Goal: Navigation & Orientation: Find specific page/section

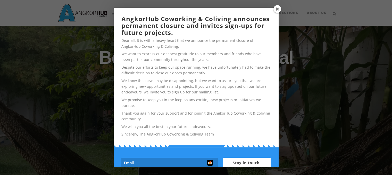
click at [279, 10] on span at bounding box center [277, 9] width 8 height 8
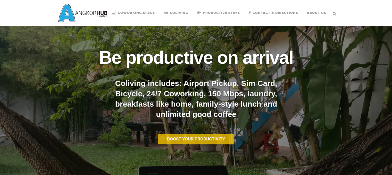
click at [183, 15] on span "Coliving" at bounding box center [179, 13] width 19 height 4
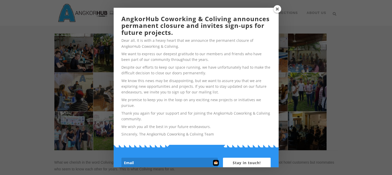
click at [276, 10] on span at bounding box center [277, 9] width 8 height 8
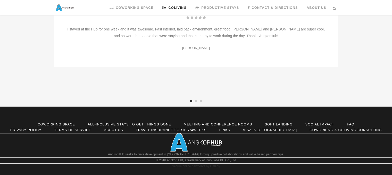
scroll to position [1733, 0]
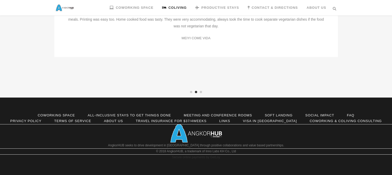
click at [279, 114] on link "Soft Landing" at bounding box center [279, 115] width 28 height 4
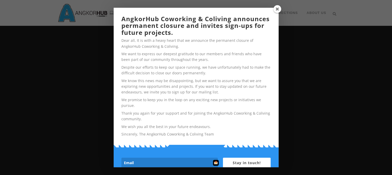
click at [278, 11] on span at bounding box center [277, 9] width 8 height 8
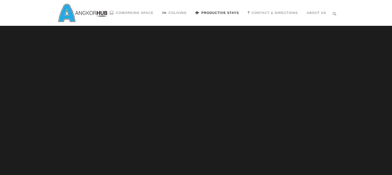
click at [375, 19] on div "Coworking Space Coliving Productive Stays Productivity lag is the new jet lag B…" at bounding box center [196, 13] width 369 height 26
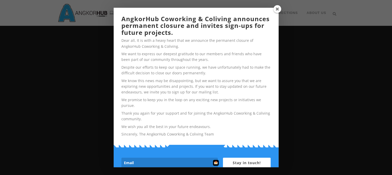
click at [279, 7] on span at bounding box center [277, 9] width 8 height 8
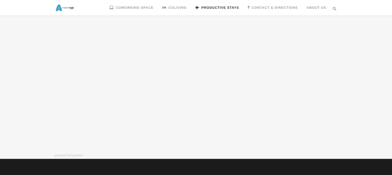
scroll to position [815, 0]
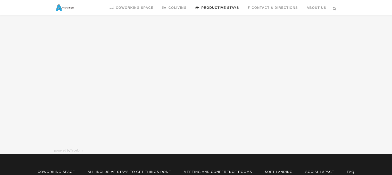
click at [65, 169] on link "Coworking Space" at bounding box center [56, 171] width 37 height 4
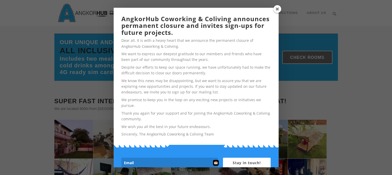
click at [278, 10] on span at bounding box center [277, 9] width 8 height 8
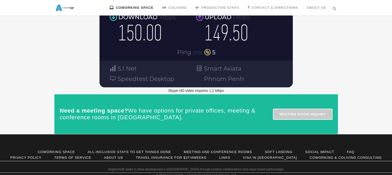
scroll to position [699, 0]
